Goal: Task Accomplishment & Management: Manage account settings

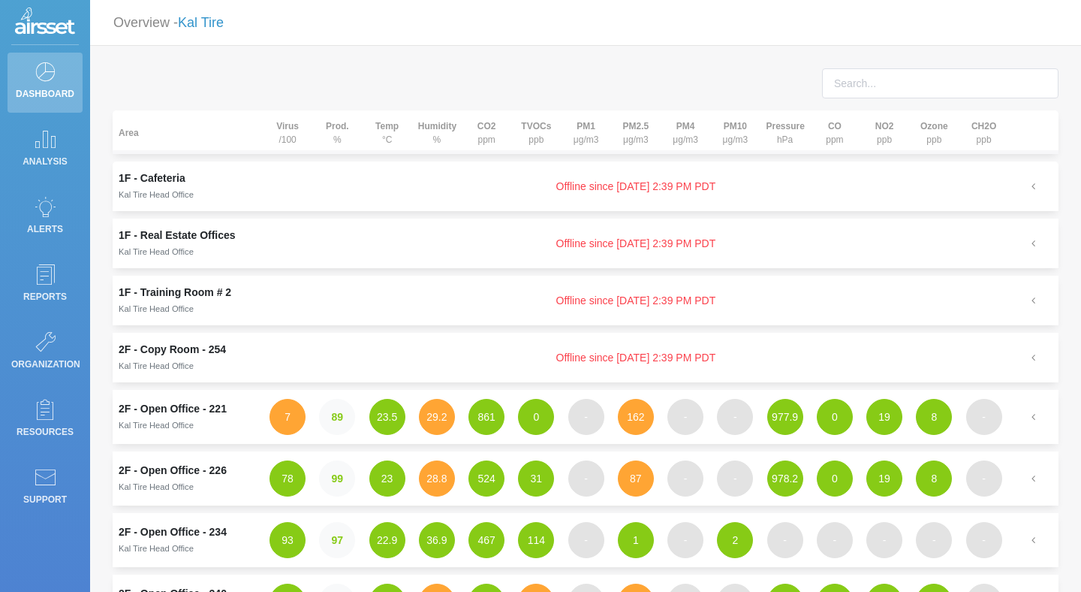
click at [206, 22] on link "Kal Tire" at bounding box center [201, 22] width 46 height 15
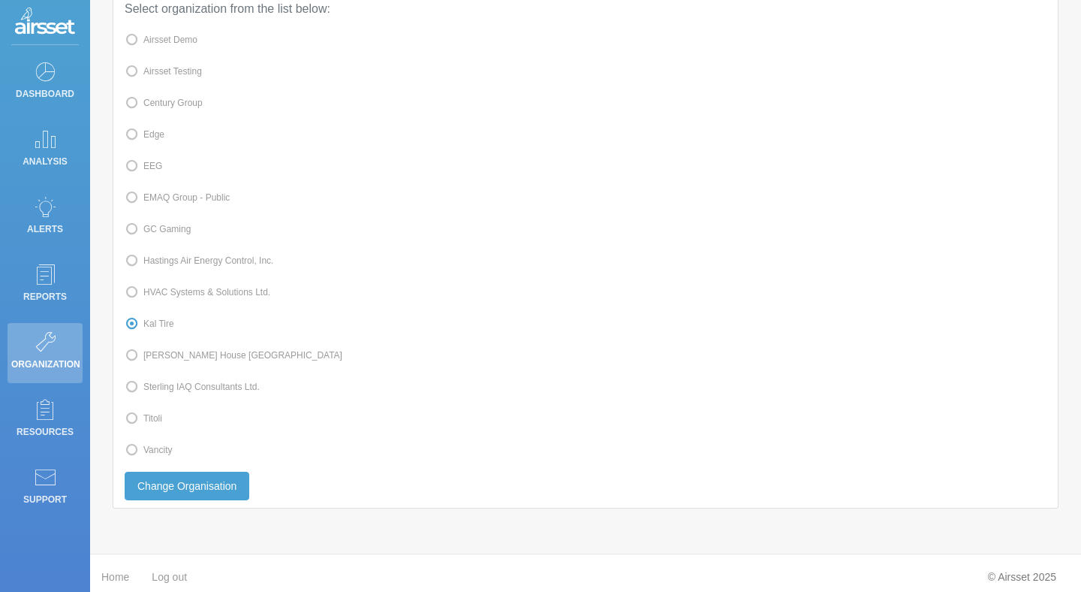
scroll to position [111, 0]
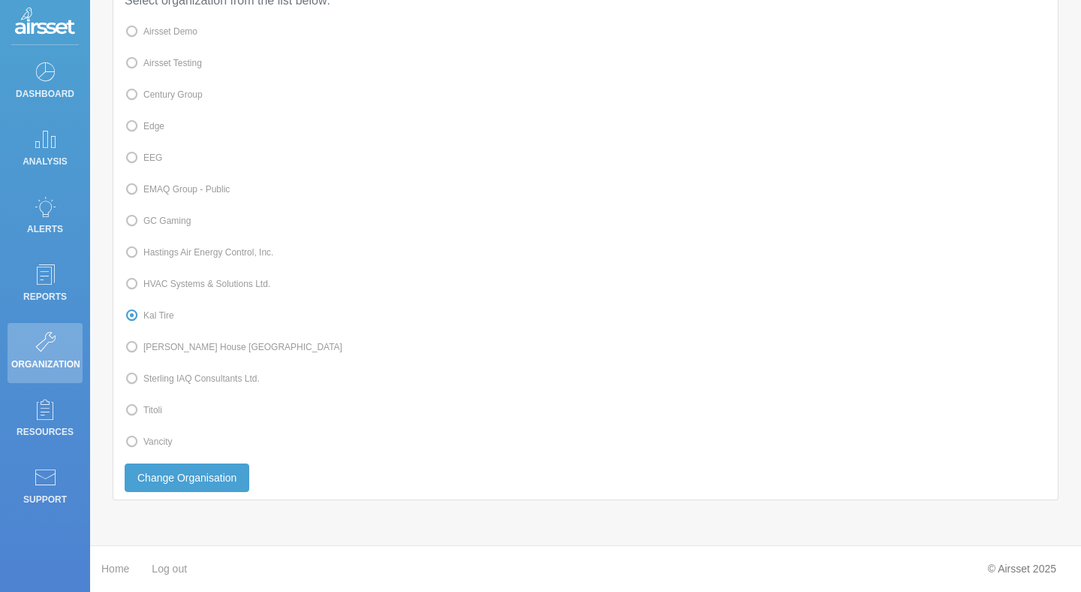
click at [143, 442] on span at bounding box center [143, 441] width 0 height 11
click at [146, 442] on input "Vancity" at bounding box center [148, 441] width 10 height 10
radio input "true"
radio input "false"
click at [176, 484] on button "Change Organisation" at bounding box center [187, 477] width 125 height 29
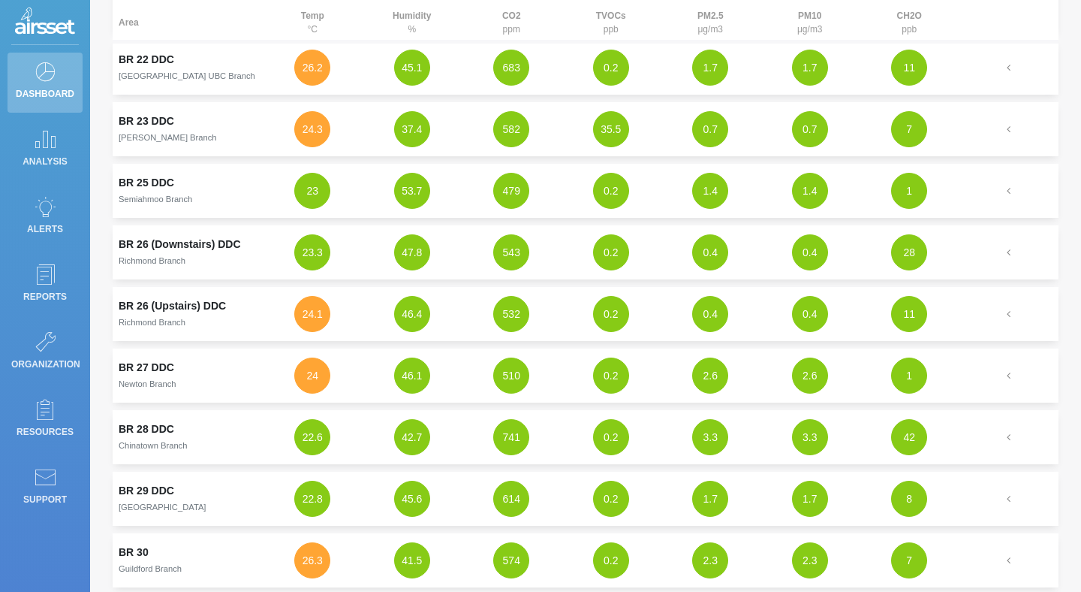
scroll to position [1733, 0]
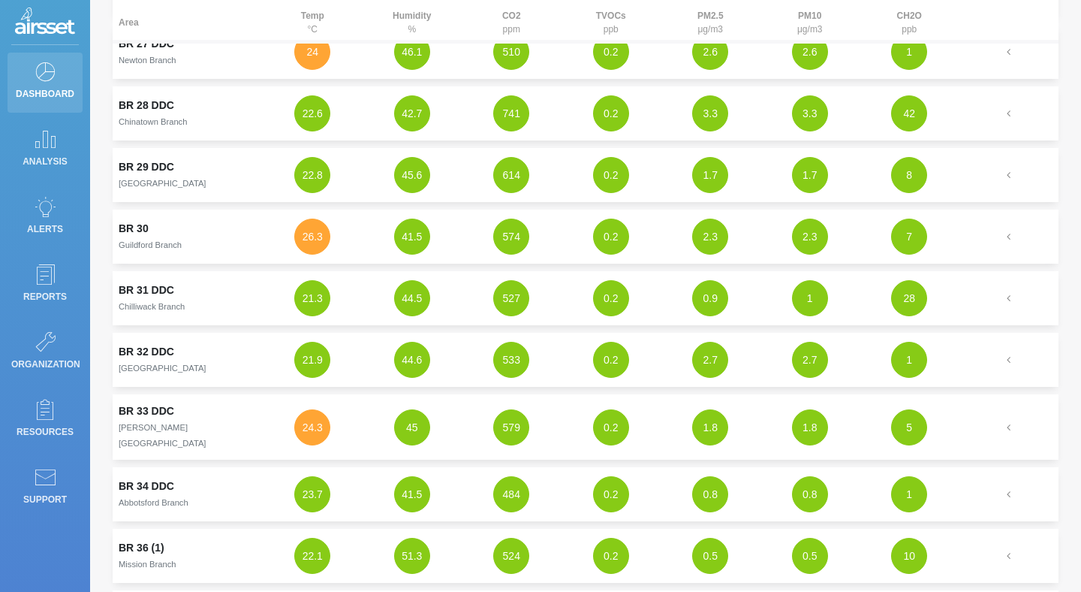
click at [56, 89] on p "Dashboard" at bounding box center [45, 94] width 68 height 23
